Goal: Task Accomplishment & Management: Manage account settings

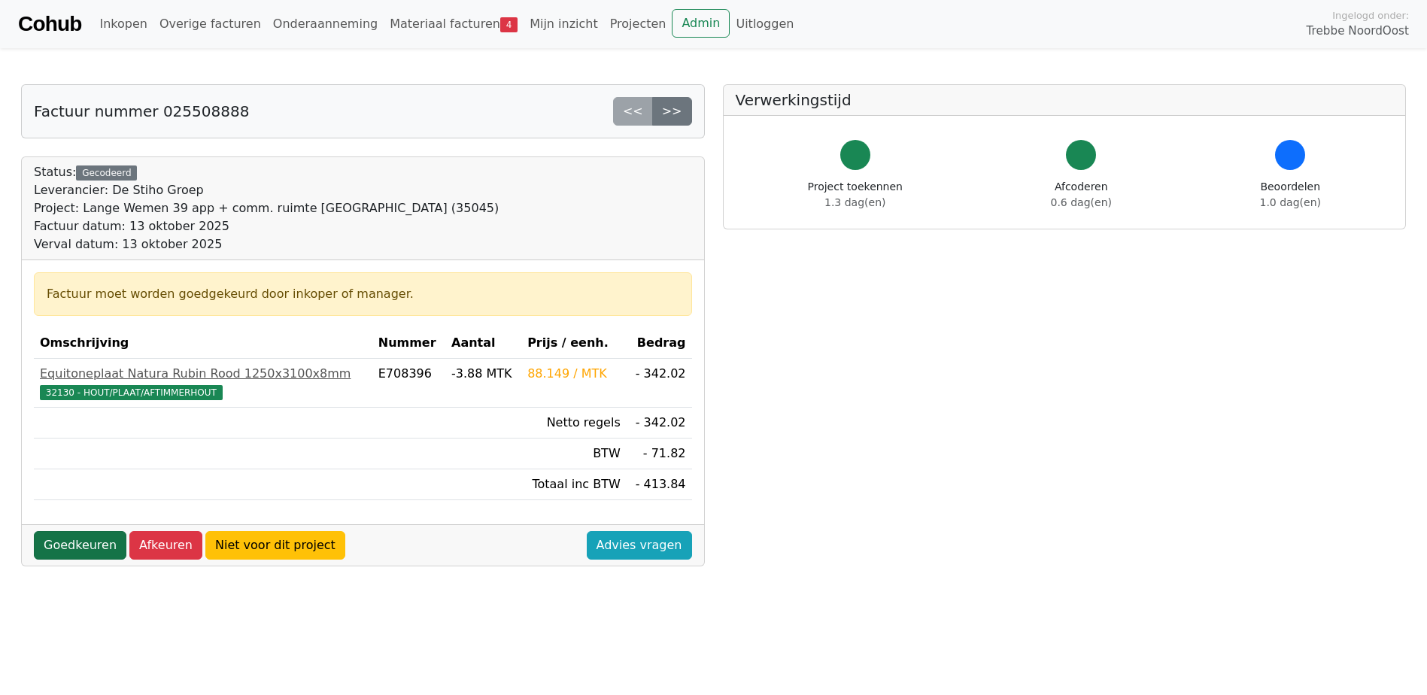
click at [90, 537] on link "Goedkeuren" at bounding box center [80, 545] width 93 height 29
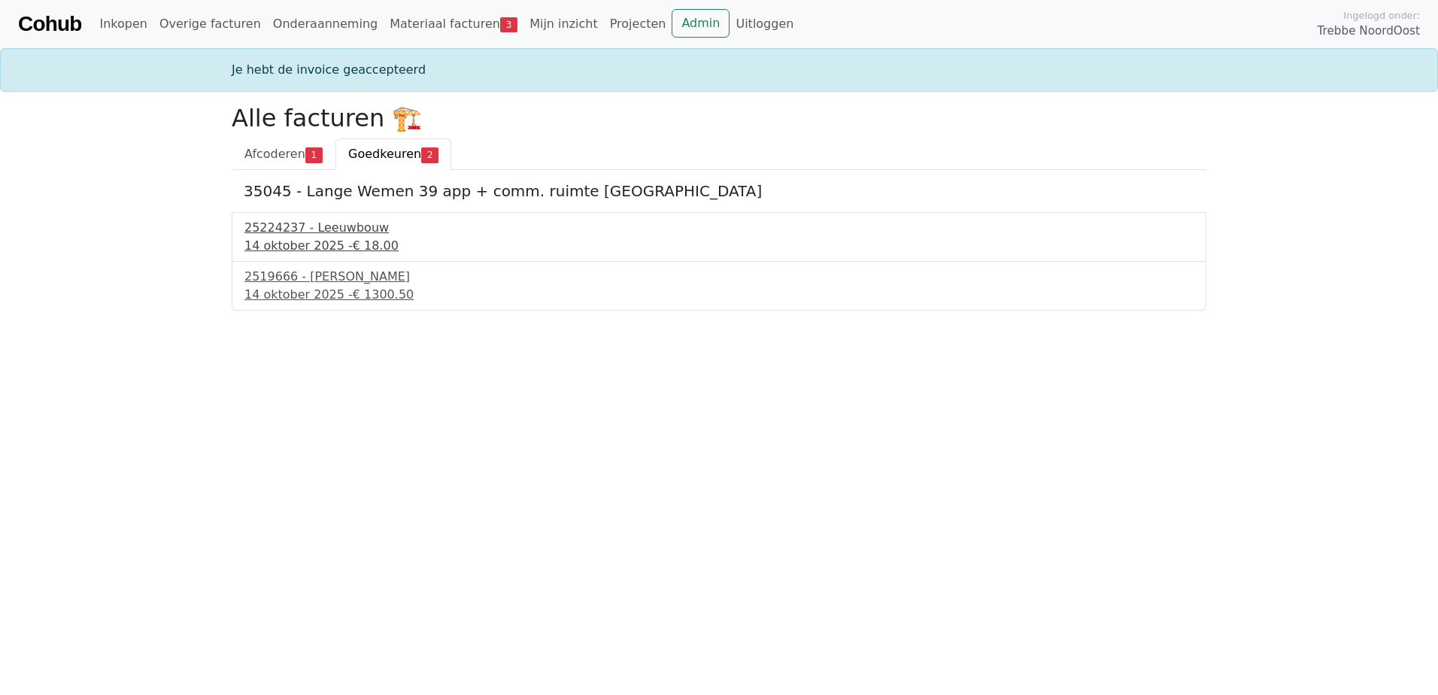
click at [296, 235] on div "25224237 - Leeuwbouw" at bounding box center [719, 228] width 949 height 18
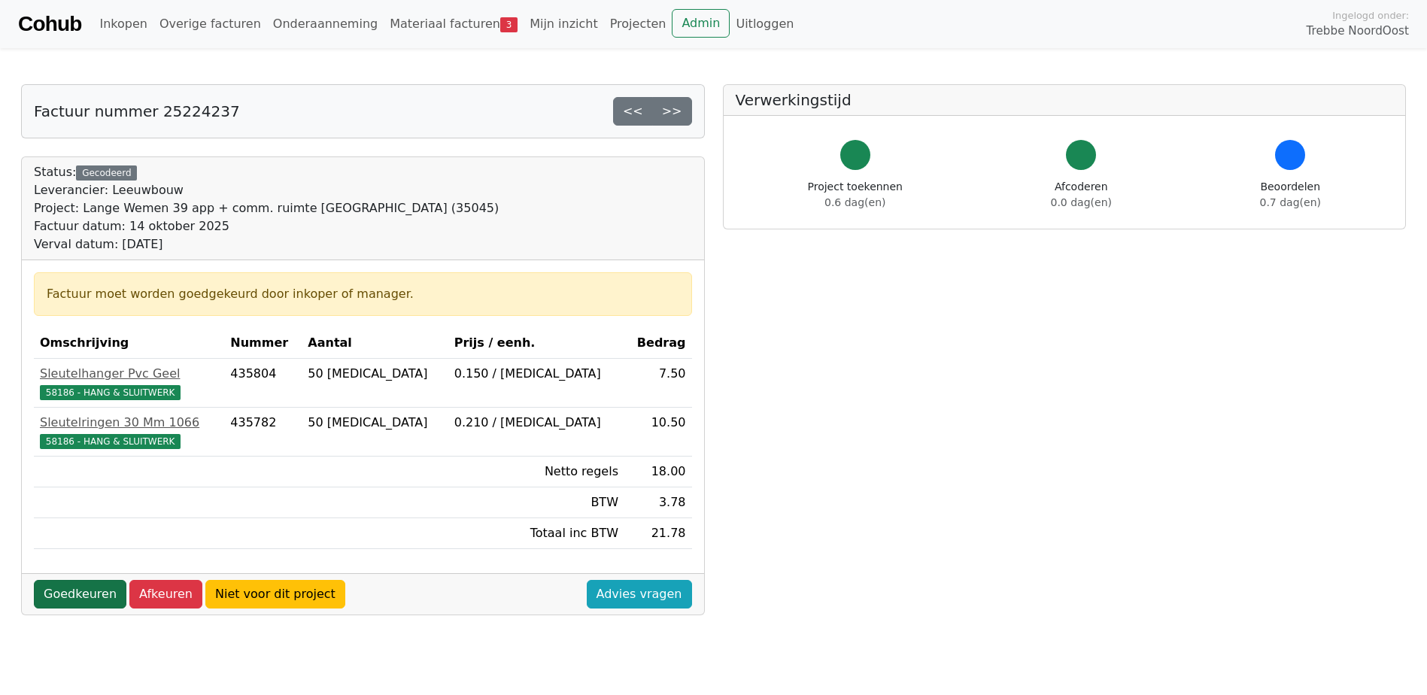
click at [69, 599] on link "Goedkeuren" at bounding box center [80, 594] width 93 height 29
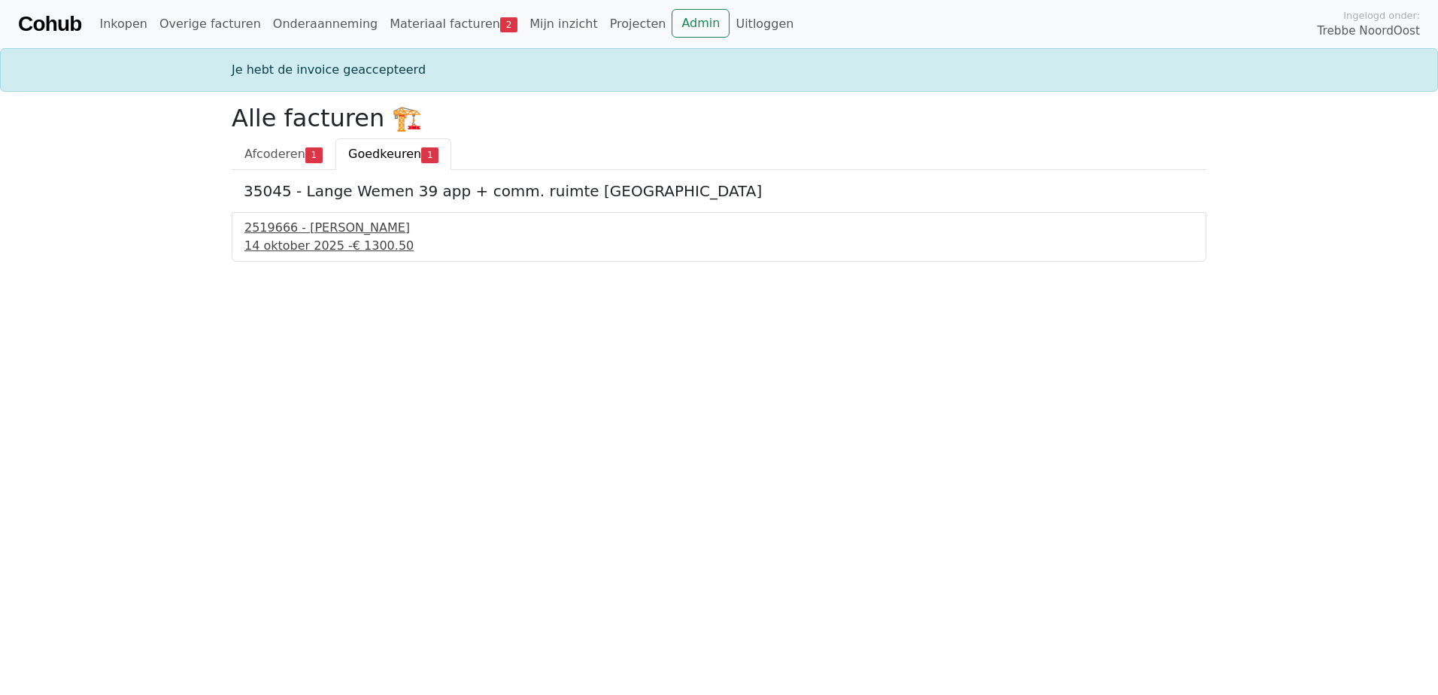
click at [327, 228] on div "2519666 - [PERSON_NAME]" at bounding box center [719, 228] width 949 height 18
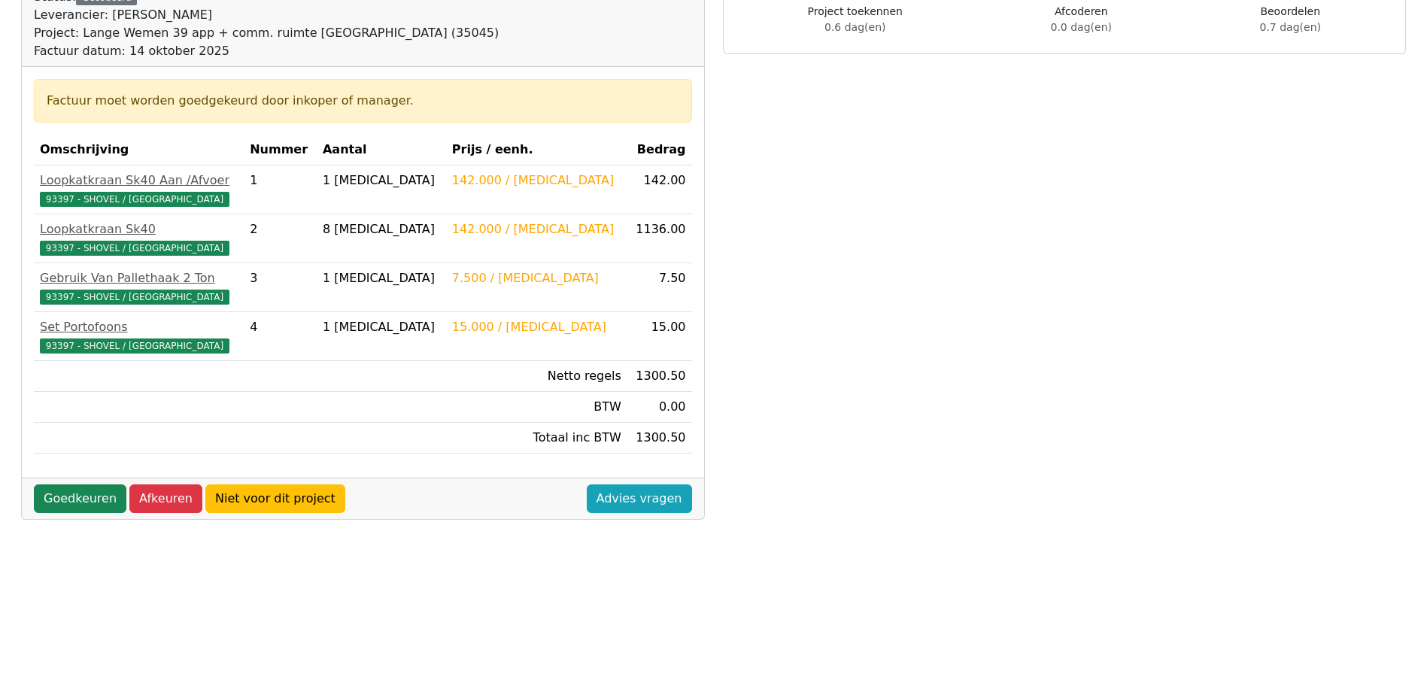
scroll to position [150, 0]
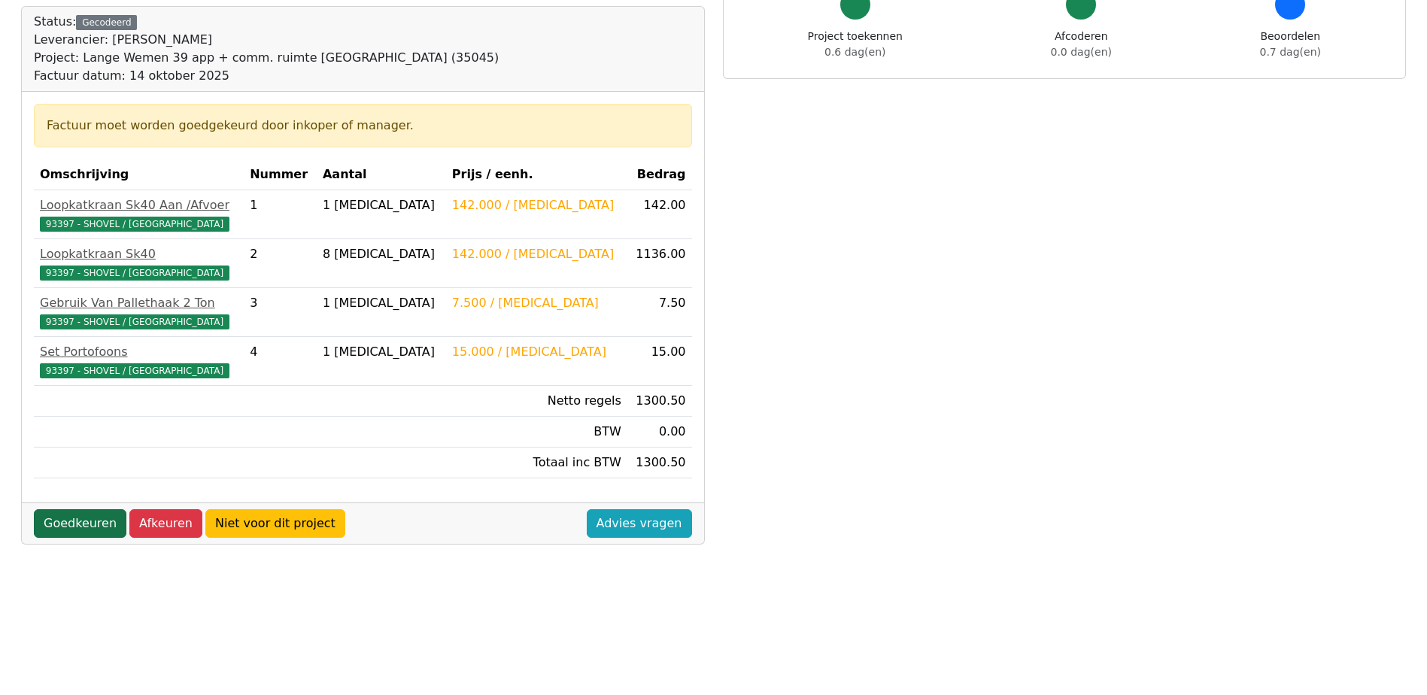
click at [71, 530] on link "Goedkeuren" at bounding box center [80, 523] width 93 height 29
